Goal: Information Seeking & Learning: Find specific page/section

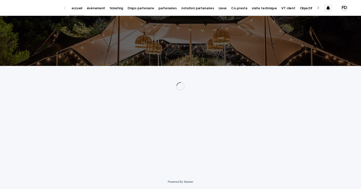
click at [158, 12] on link "partenaires" at bounding box center [167, 8] width 23 height 16
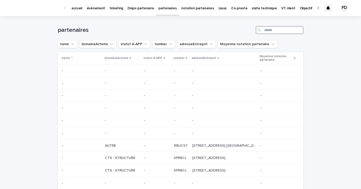
click at [270, 29] on input "Search" at bounding box center [280, 30] width 48 height 8
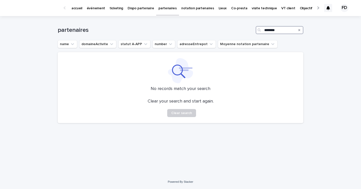
click at [272, 29] on input "********" at bounding box center [280, 30] width 48 height 8
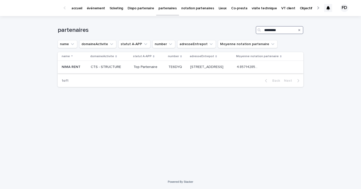
type input "*********"
click at [139, 71] on div "Top Partenaire" at bounding box center [149, 67] width 31 height 8
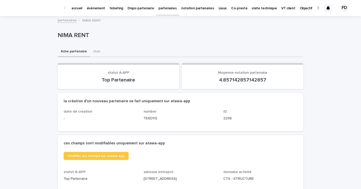
scroll to position [104, 0]
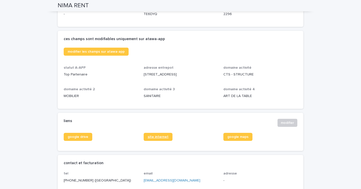
click at [151, 139] on span "site internet" at bounding box center [158, 137] width 21 height 4
click at [79, 139] on span "google drive" at bounding box center [78, 137] width 21 height 4
click at [76, 141] on link "google drive" at bounding box center [78, 137] width 29 height 8
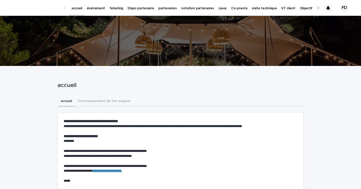
click at [95, 9] on p "événement" at bounding box center [96, 5] width 18 height 11
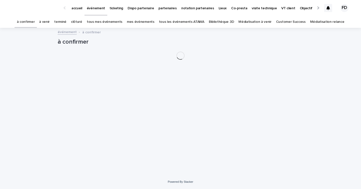
click at [191, 22] on link "tous les événements ATAWA" at bounding box center [181, 22] width 45 height 12
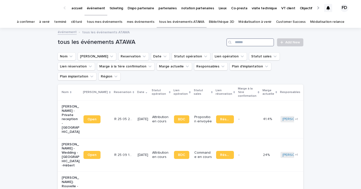
click at [252, 40] on input "Search" at bounding box center [250, 42] width 48 height 8
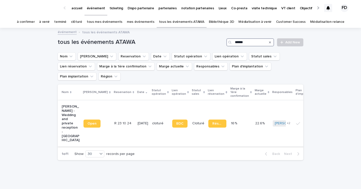
type input "******"
click at [137, 114] on td "[DATE]" at bounding box center [143, 123] width 15 height 46
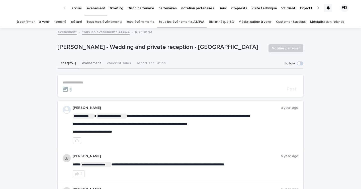
click at [89, 63] on button "événement" at bounding box center [91, 63] width 25 height 11
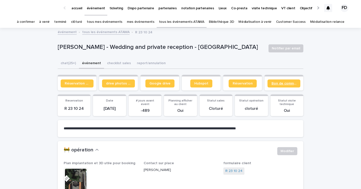
click at [277, 80] on link "Bon de commande" at bounding box center [283, 83] width 33 height 8
click at [111, 82] on span "drive photos coordinateur" at bounding box center [118, 84] width 25 height 4
click at [192, 23] on link "tous les événements ATAWA" at bounding box center [181, 22] width 45 height 12
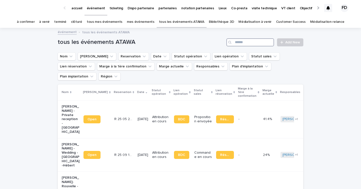
click at [241, 45] on input "Search" at bounding box center [250, 42] width 48 height 8
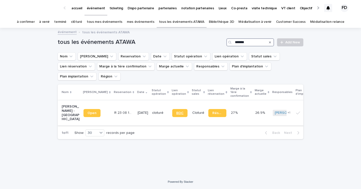
type input "*******"
click at [176, 111] on span "BDC" at bounding box center [179, 113] width 7 height 4
click at [136, 115] on td "4/11/2023" at bounding box center [143, 112] width 15 height 25
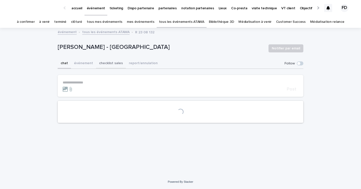
click at [85, 64] on button "événement" at bounding box center [83, 63] width 25 height 11
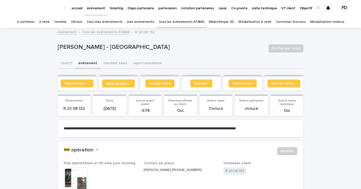
click at [125, 83] on span "drive photos coordinateur" at bounding box center [118, 84] width 25 height 4
